Goal: Information Seeking & Learning: Learn about a topic

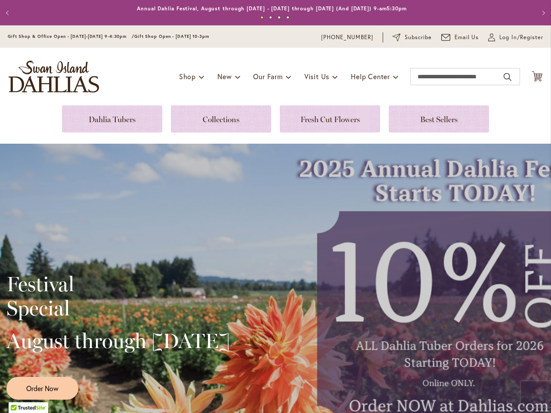
click at [276, 207] on div "Festival Special August through [DATE] Order Now" at bounding box center [275, 333] width 551 height 379
click at [272, 12] on p "Annual Dahlia Festival, August through [DATE] - [DATE] through [DATE] (And [DAT…" at bounding box center [272, 8] width 270 height 9
click at [9, 12] on button "Previous" at bounding box center [8, 12] width 17 height 17
click at [535, 12] on button "Next" at bounding box center [542, 12] width 17 height 17
click at [261, 18] on button "1" at bounding box center [262, 17] width 3 height 3
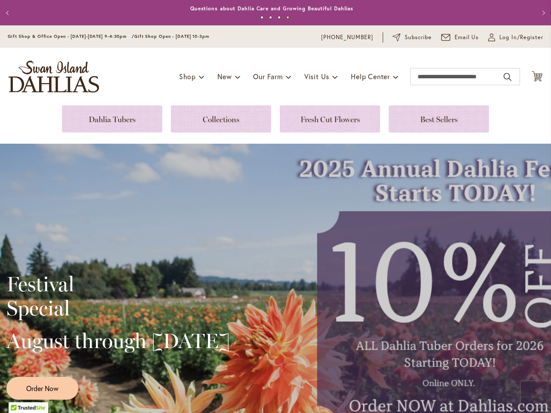
click at [269, 18] on button "2" at bounding box center [270, 17] width 3 height 3
click at [278, 18] on button "3" at bounding box center [279, 17] width 3 height 3
click at [286, 18] on button "4" at bounding box center [287, 17] width 3 height 3
click at [272, 219] on div "Festival Special August through [DATE] Order Now" at bounding box center [275, 333] width 551 height 379
click at [28, 408] on div at bounding box center [29, 411] width 40 height 16
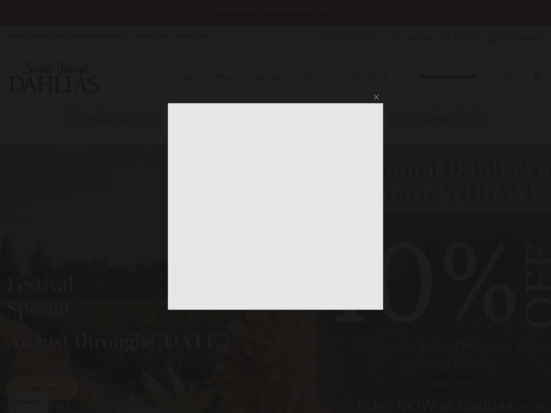
click at [348, 0] on html "Skip to Accessibility Information The store will not work correctly in the case…" at bounding box center [275, 206] width 551 height 413
